Goal: Navigation & Orientation: Understand site structure

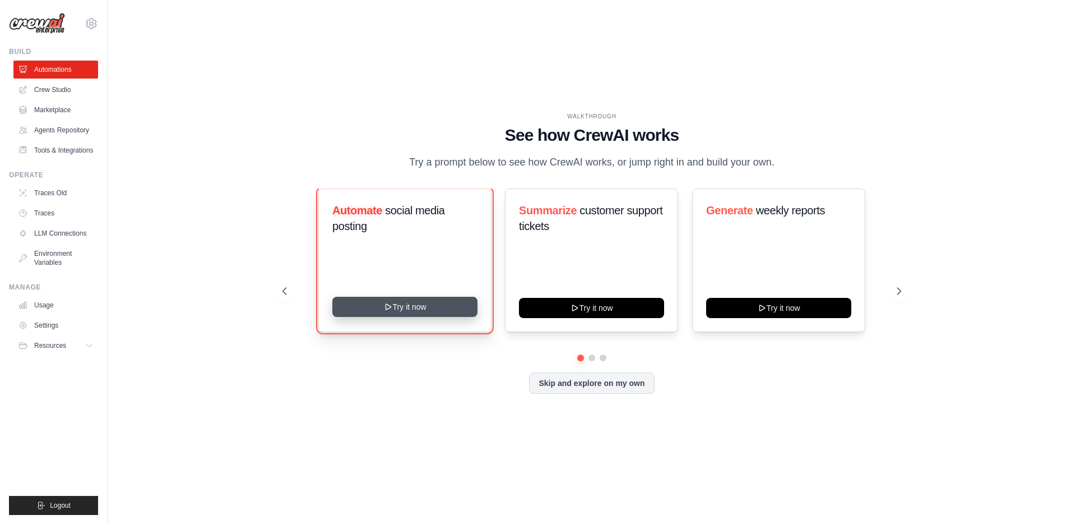
click at [382, 309] on button "Try it now" at bounding box center [404, 307] width 145 height 20
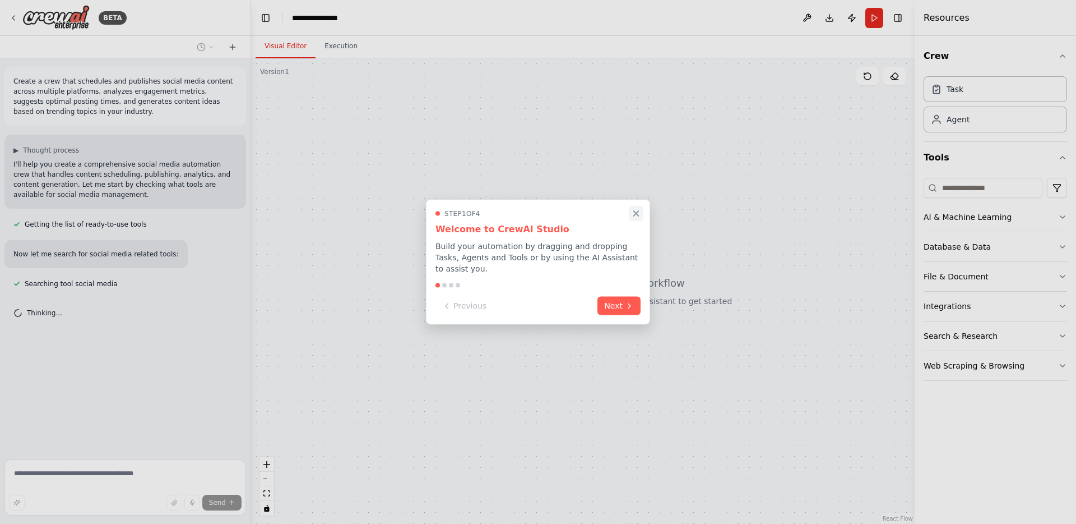
click at [640, 215] on icon "Close walkthrough" at bounding box center [636, 214] width 10 height 10
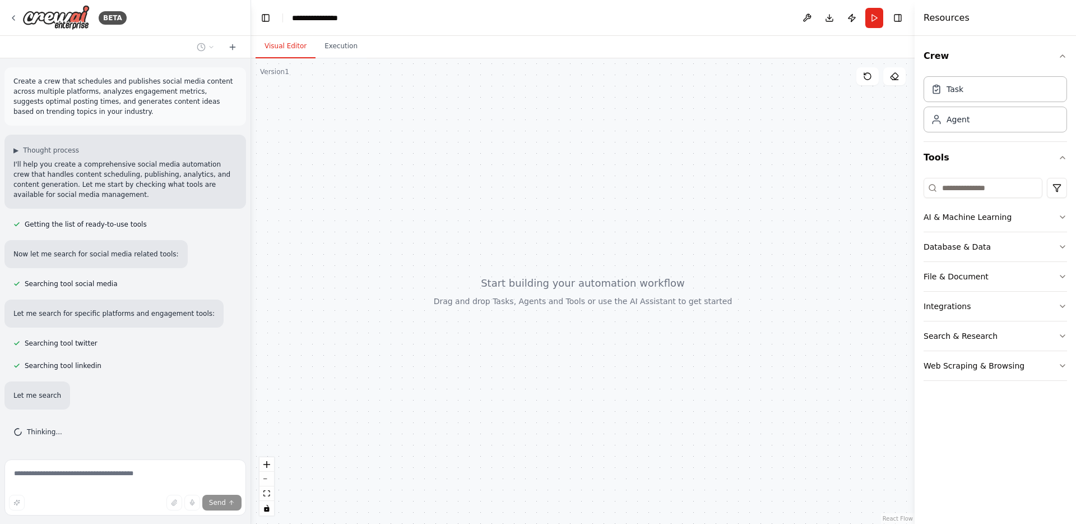
scroll to position [21, 0]
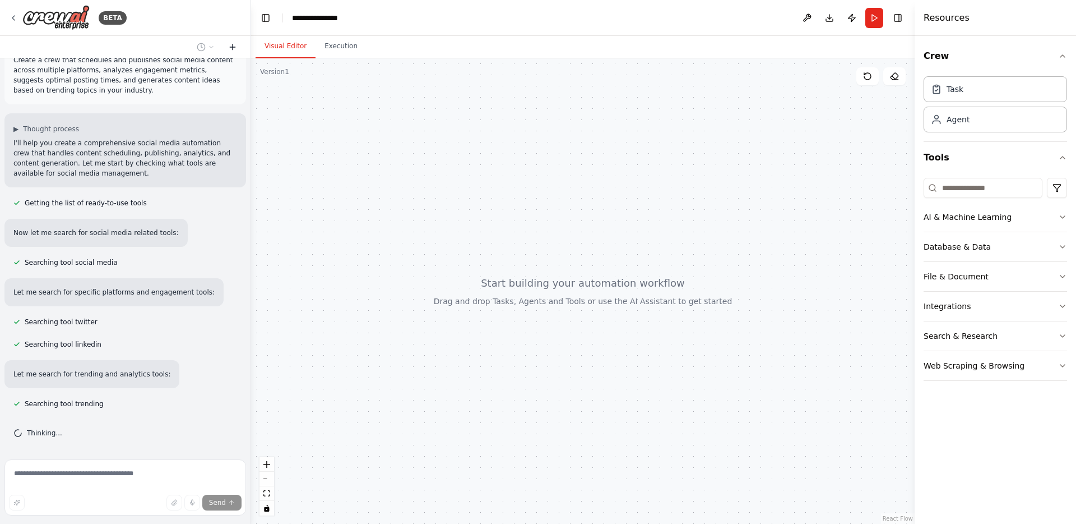
click at [233, 45] on icon at bounding box center [232, 47] width 9 height 9
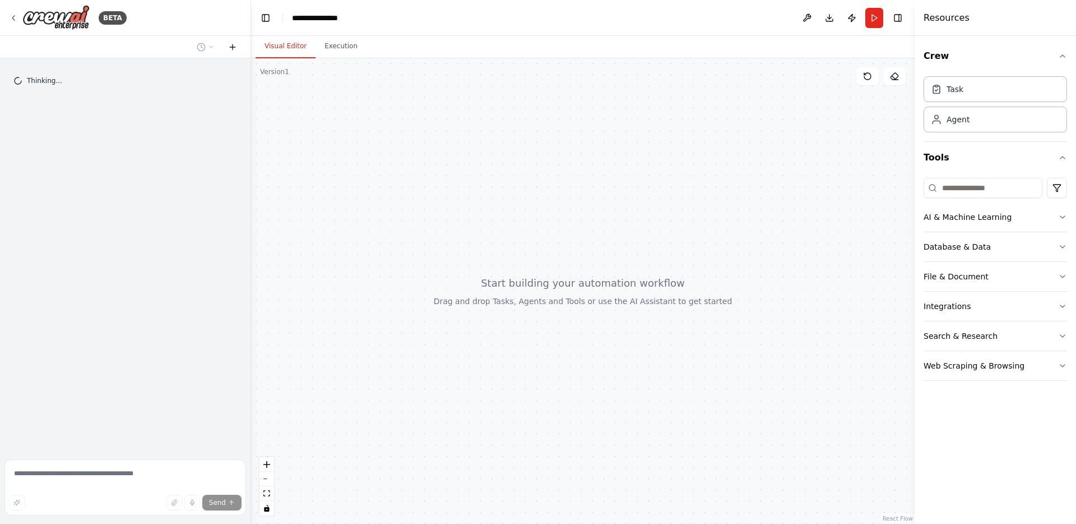
scroll to position [0, 0]
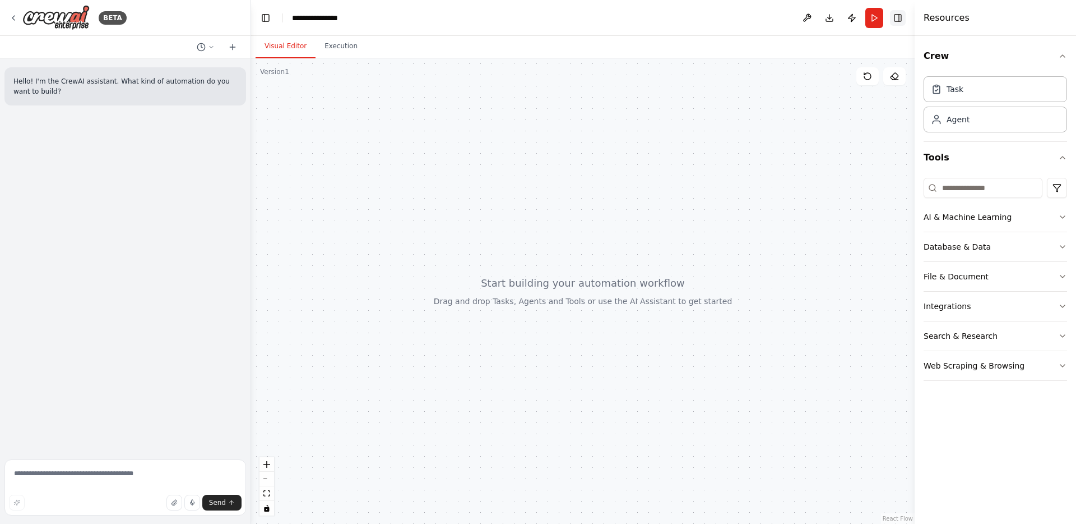
click at [896, 16] on button "Toggle Right Sidebar" at bounding box center [898, 18] width 16 height 16
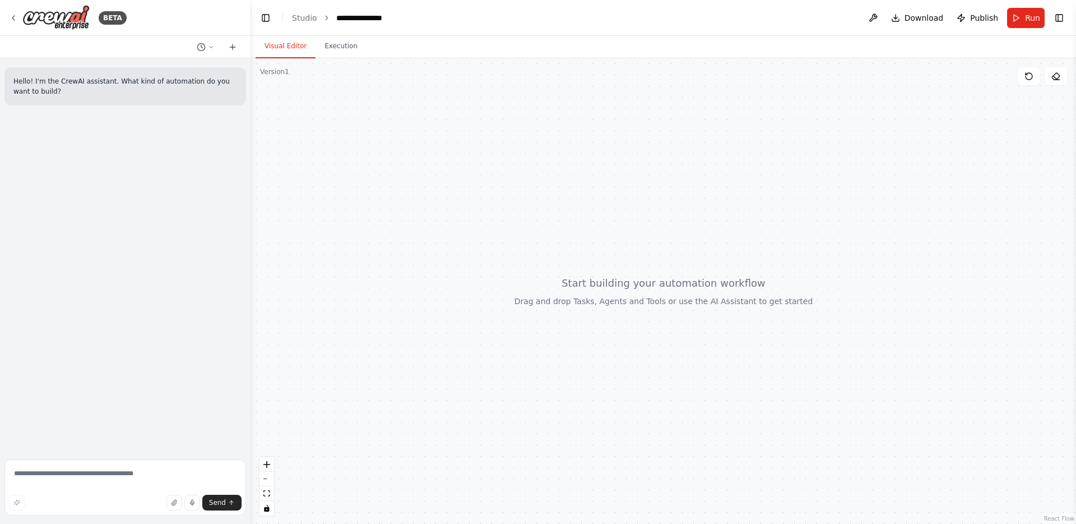
click at [438, 192] on div at bounding box center [663, 290] width 825 height 465
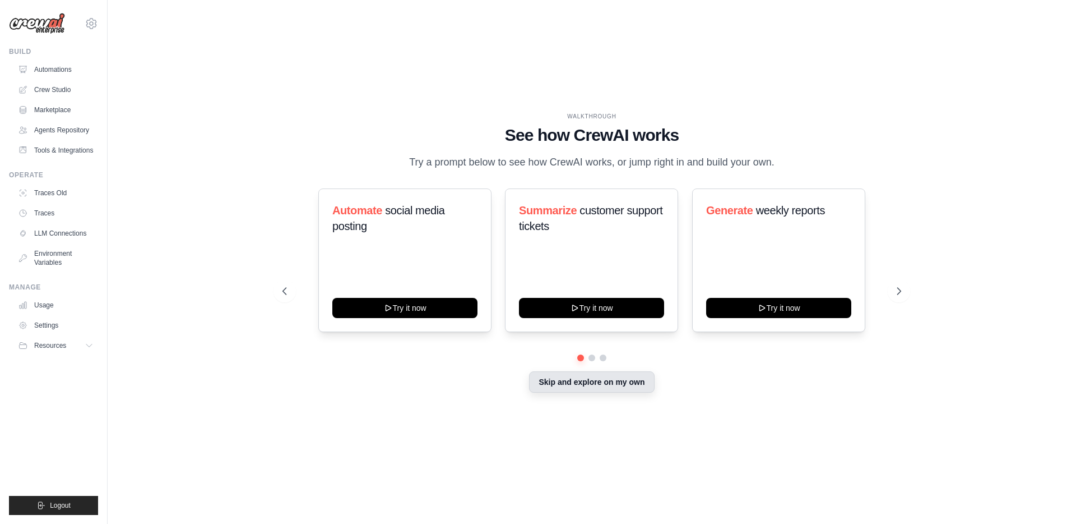
click at [543, 381] on button "Skip and explore on my own" at bounding box center [591, 381] width 125 height 21
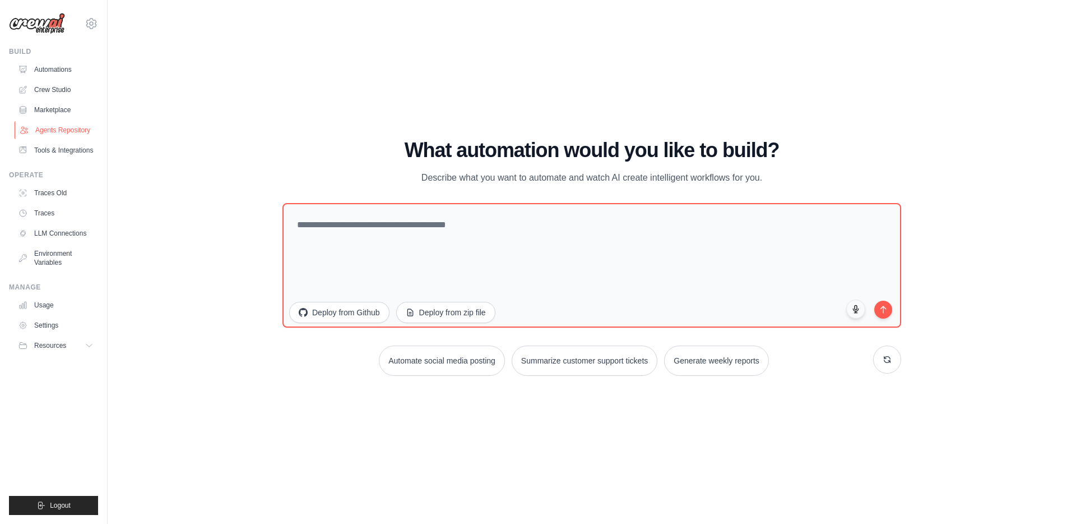
click at [45, 123] on link "Agents Repository" at bounding box center [57, 130] width 85 height 18
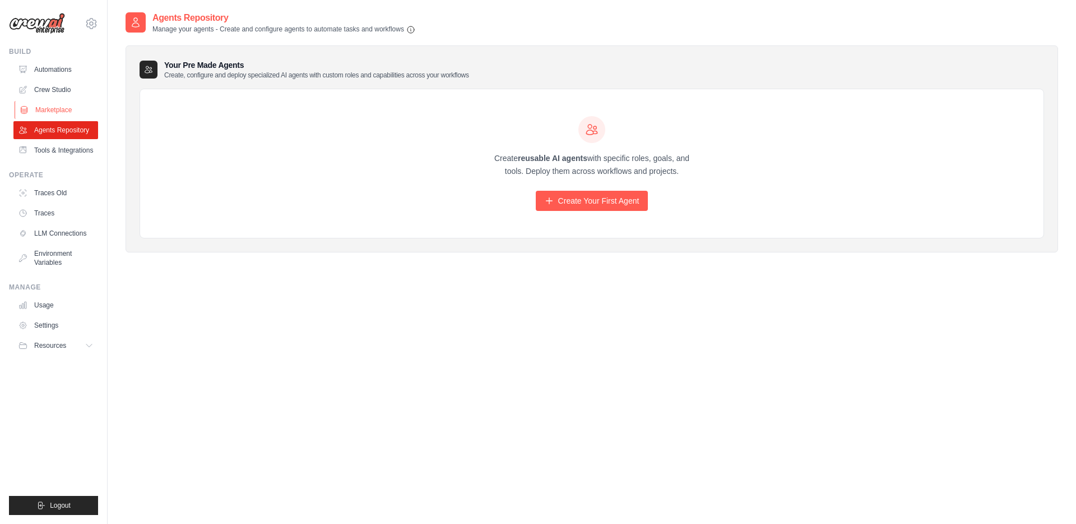
click at [49, 105] on link "Marketplace" at bounding box center [57, 110] width 85 height 18
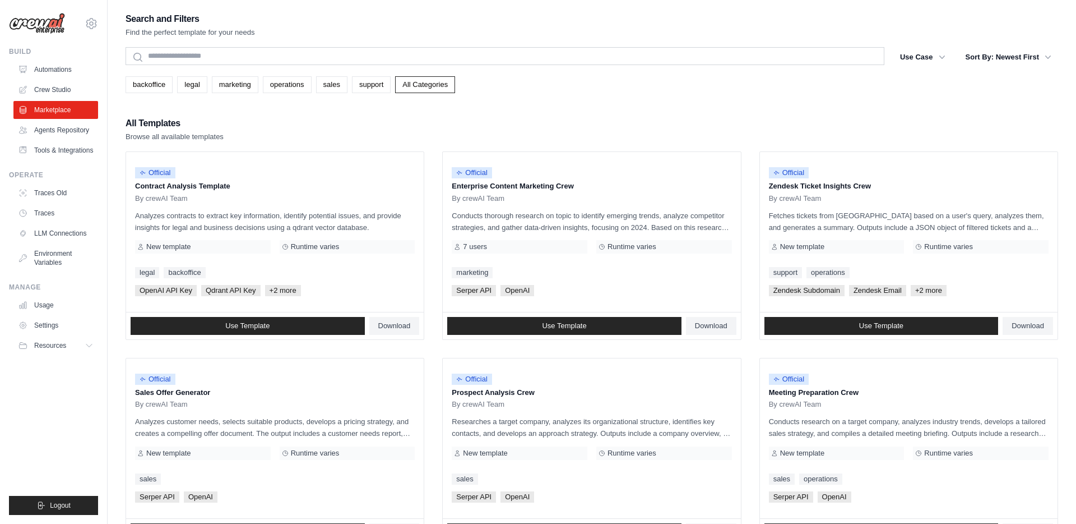
click at [54, 23] on img at bounding box center [37, 23] width 56 height 21
click at [48, 87] on link "Crew Studio" at bounding box center [57, 90] width 85 height 18
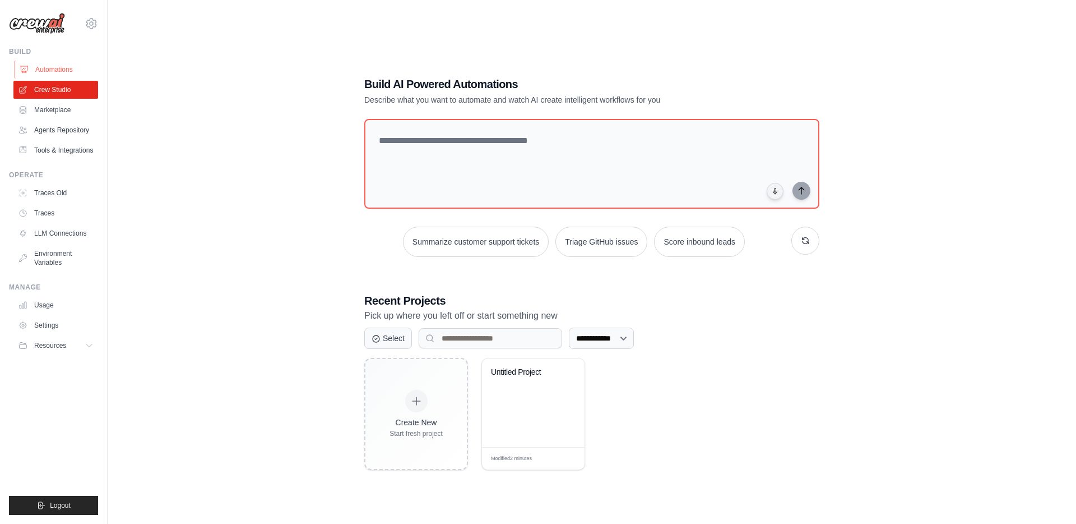
click at [51, 69] on link "Automations" at bounding box center [57, 70] width 85 height 18
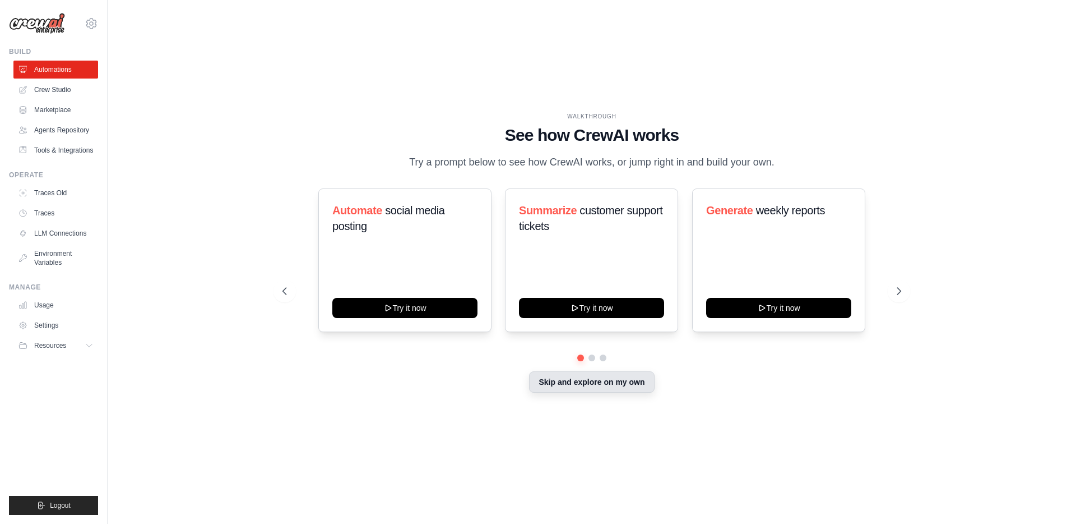
click at [570, 390] on button "Skip and explore on my own" at bounding box center [591, 381] width 125 height 21
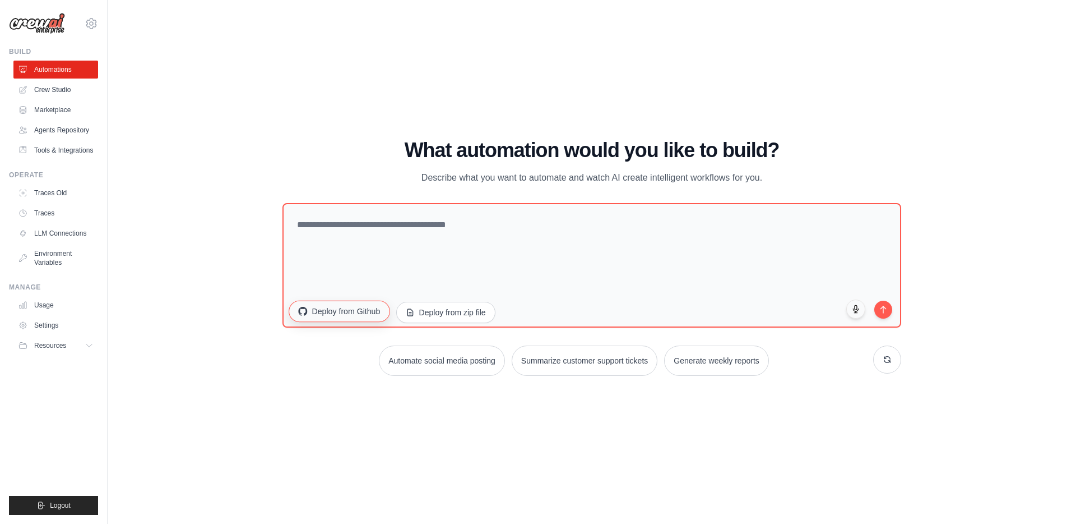
click at [334, 308] on button "Deploy from Github" at bounding box center [339, 310] width 101 height 21
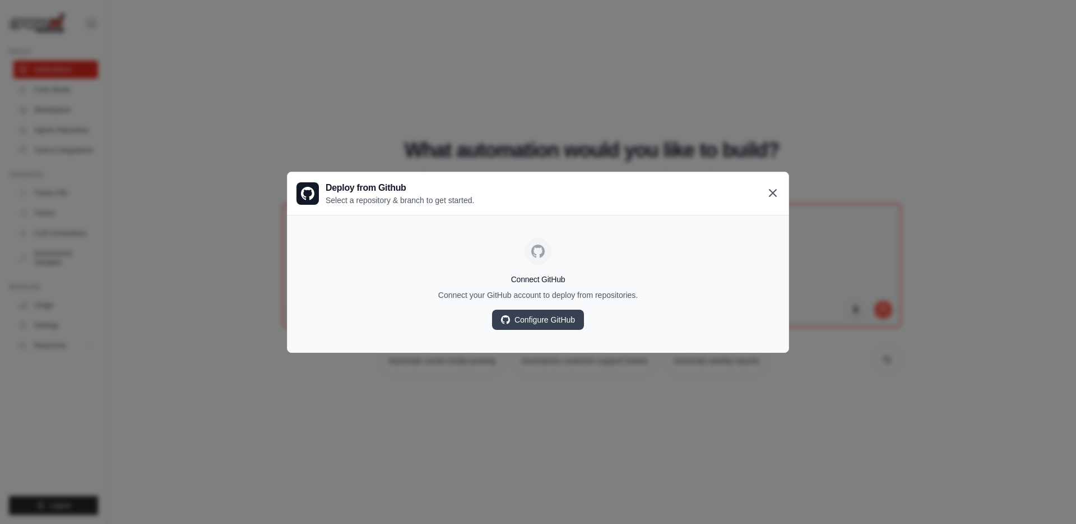
click at [767, 189] on icon at bounding box center [772, 192] width 13 height 13
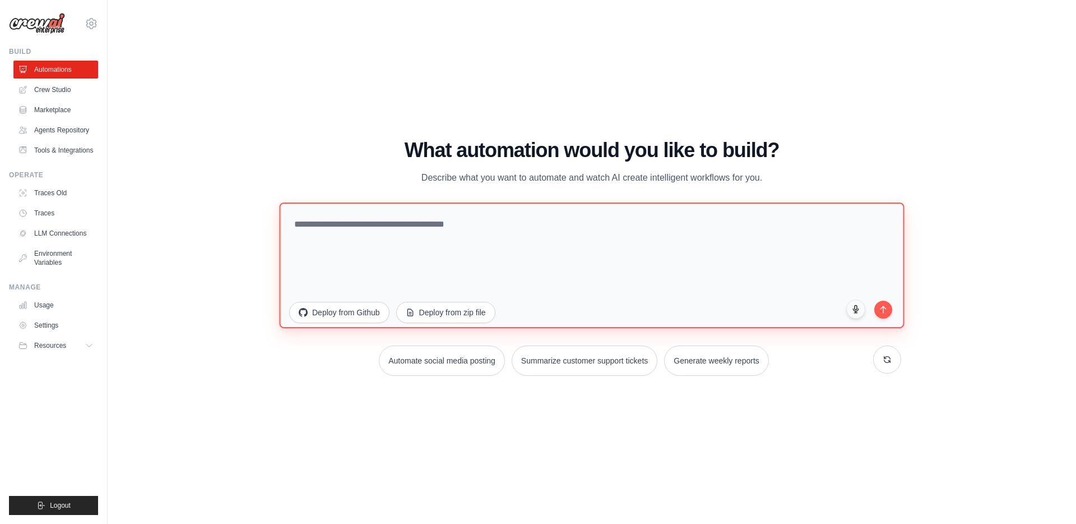
click at [641, 244] on textarea at bounding box center [591, 265] width 625 height 126
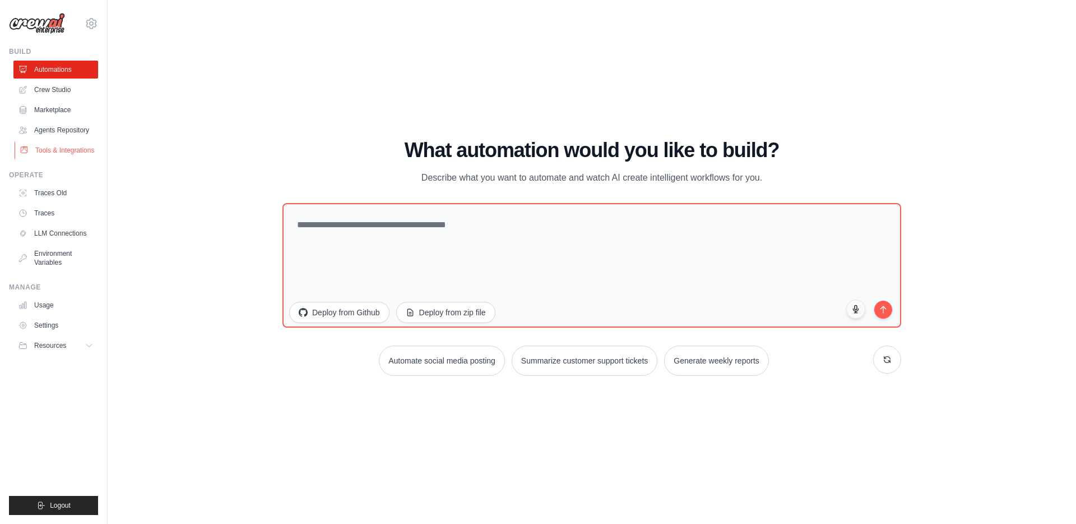
click at [58, 151] on link "Tools & Integrations" at bounding box center [57, 150] width 85 height 18
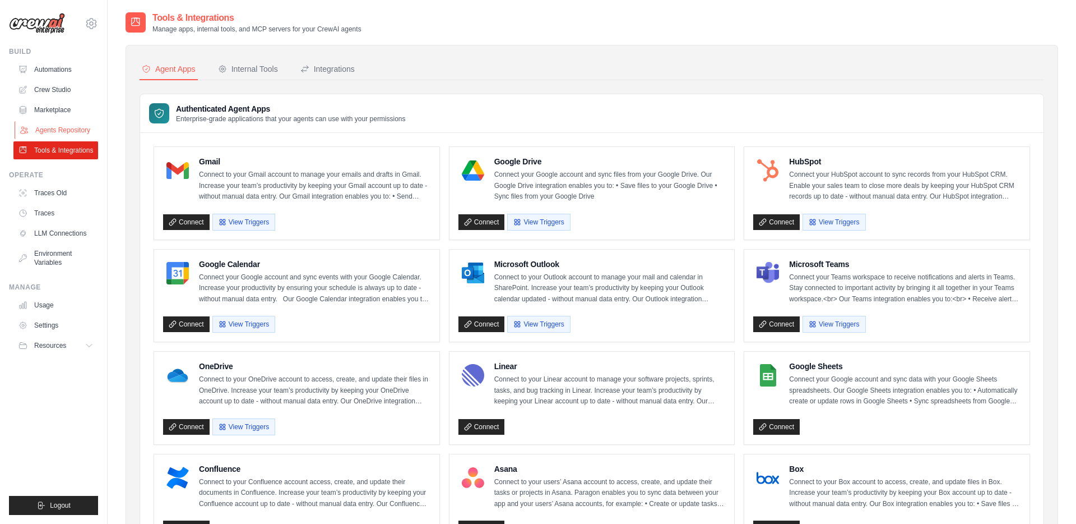
click at [61, 127] on link "Agents Repository" at bounding box center [57, 130] width 85 height 18
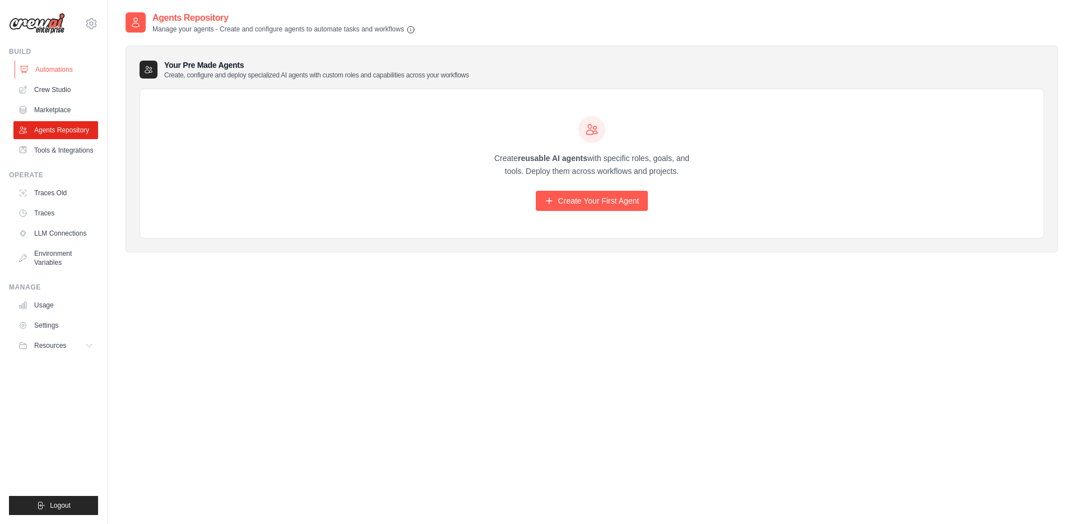
click at [47, 71] on link "Automations" at bounding box center [57, 70] width 85 height 18
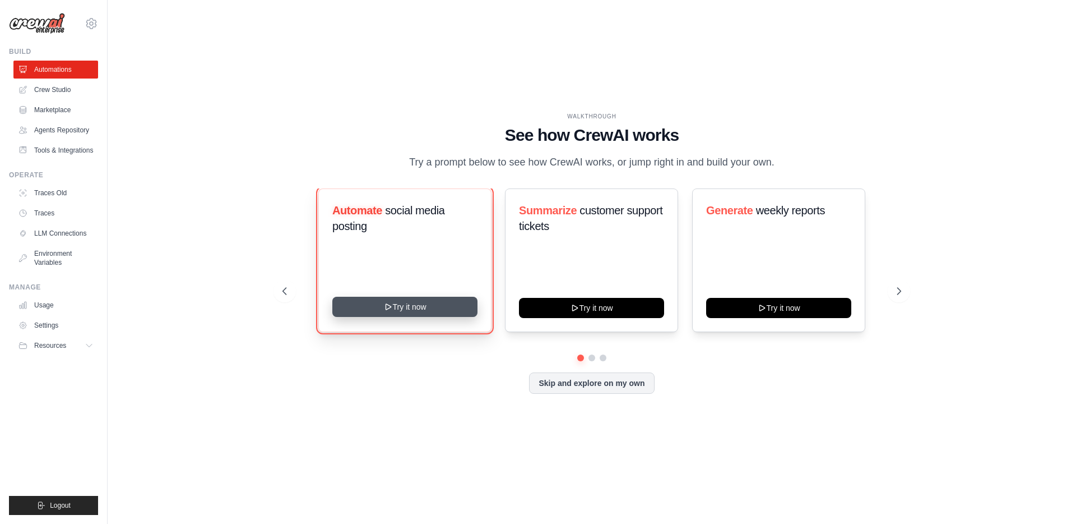
click at [456, 304] on button "Try it now" at bounding box center [404, 307] width 145 height 20
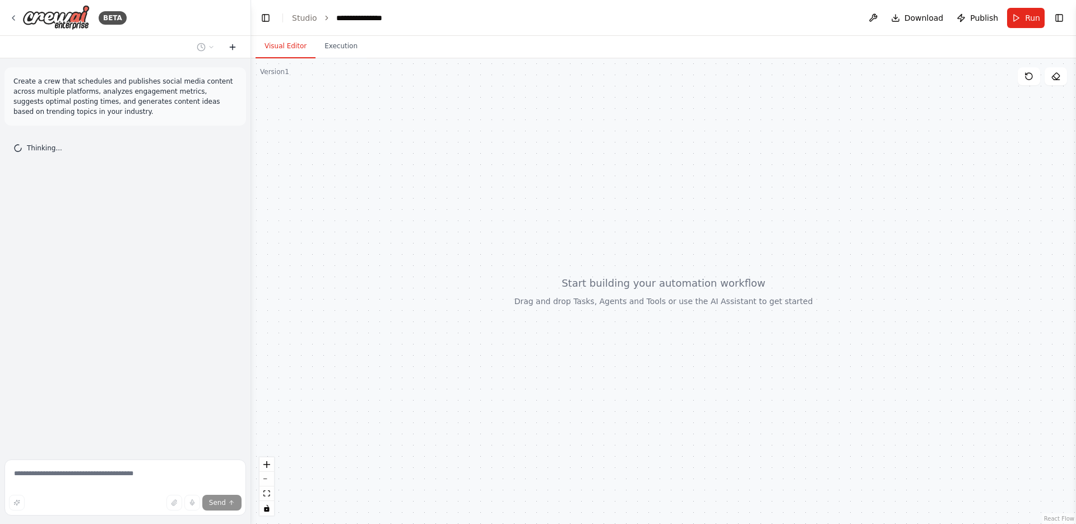
click at [234, 47] on icon at bounding box center [232, 47] width 5 height 0
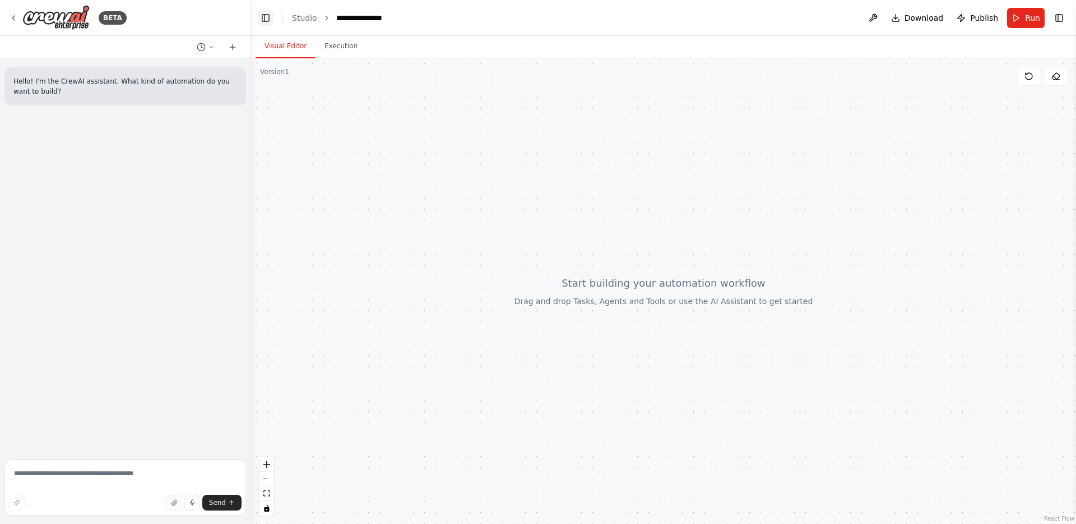
click at [269, 23] on button "Toggle Left Sidebar" at bounding box center [266, 18] width 16 height 16
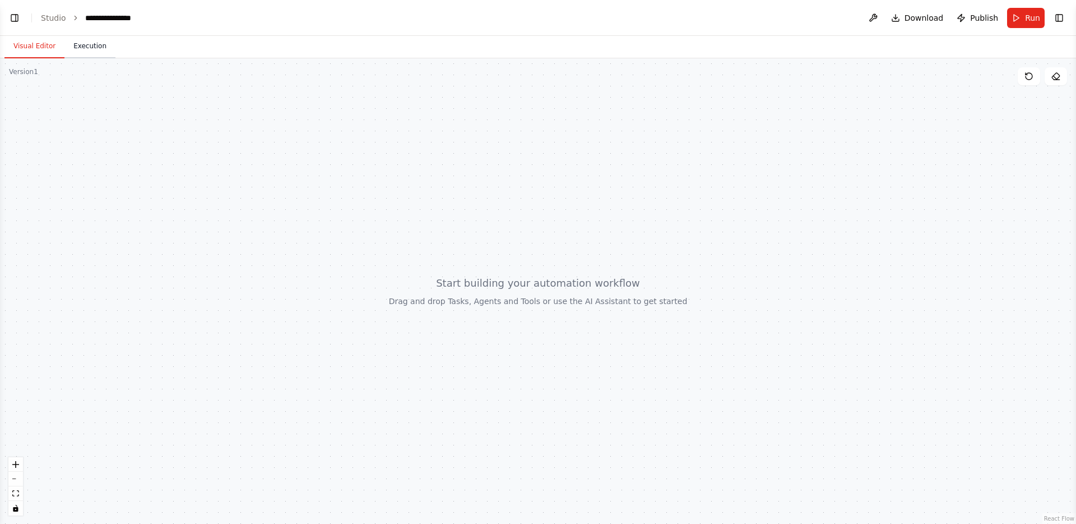
click at [77, 47] on button "Execution" at bounding box center [89, 47] width 51 height 24
click at [45, 47] on button "Visual Editor" at bounding box center [34, 47] width 60 height 24
click at [8, 20] on button "Toggle Left Sidebar" at bounding box center [15, 18] width 16 height 16
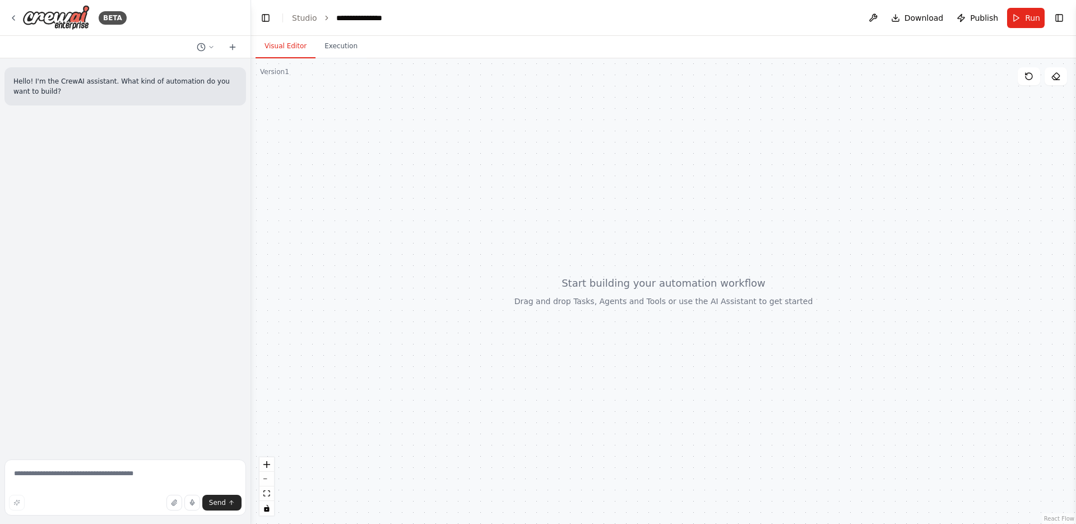
click at [237, 54] on div at bounding box center [125, 47] width 251 height 22
click at [237, 52] on button at bounding box center [233, 46] width 18 height 13
click at [386, 133] on div at bounding box center [663, 290] width 825 height 465
